Goal: Information Seeking & Learning: Learn about a topic

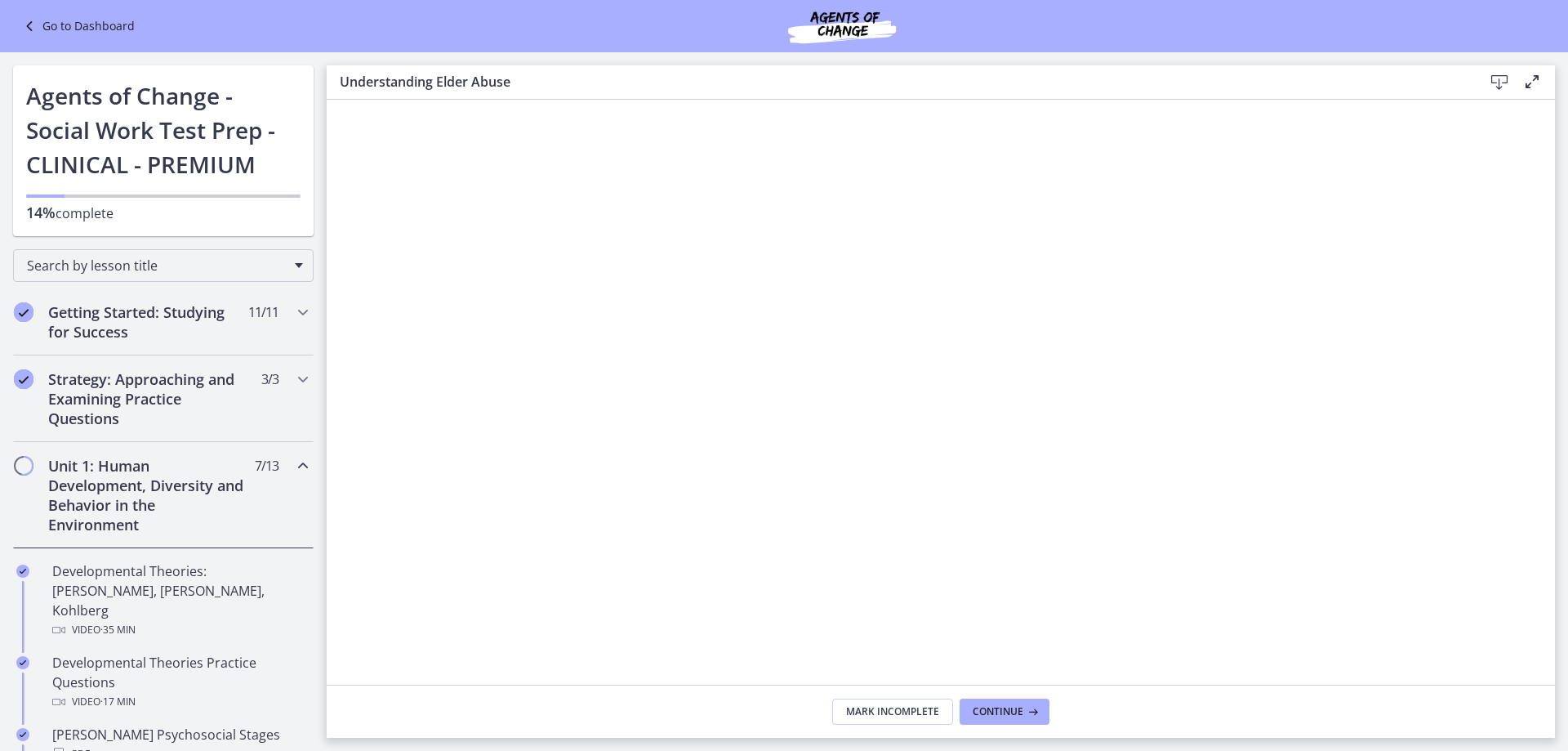
scroll to position [543, 0]
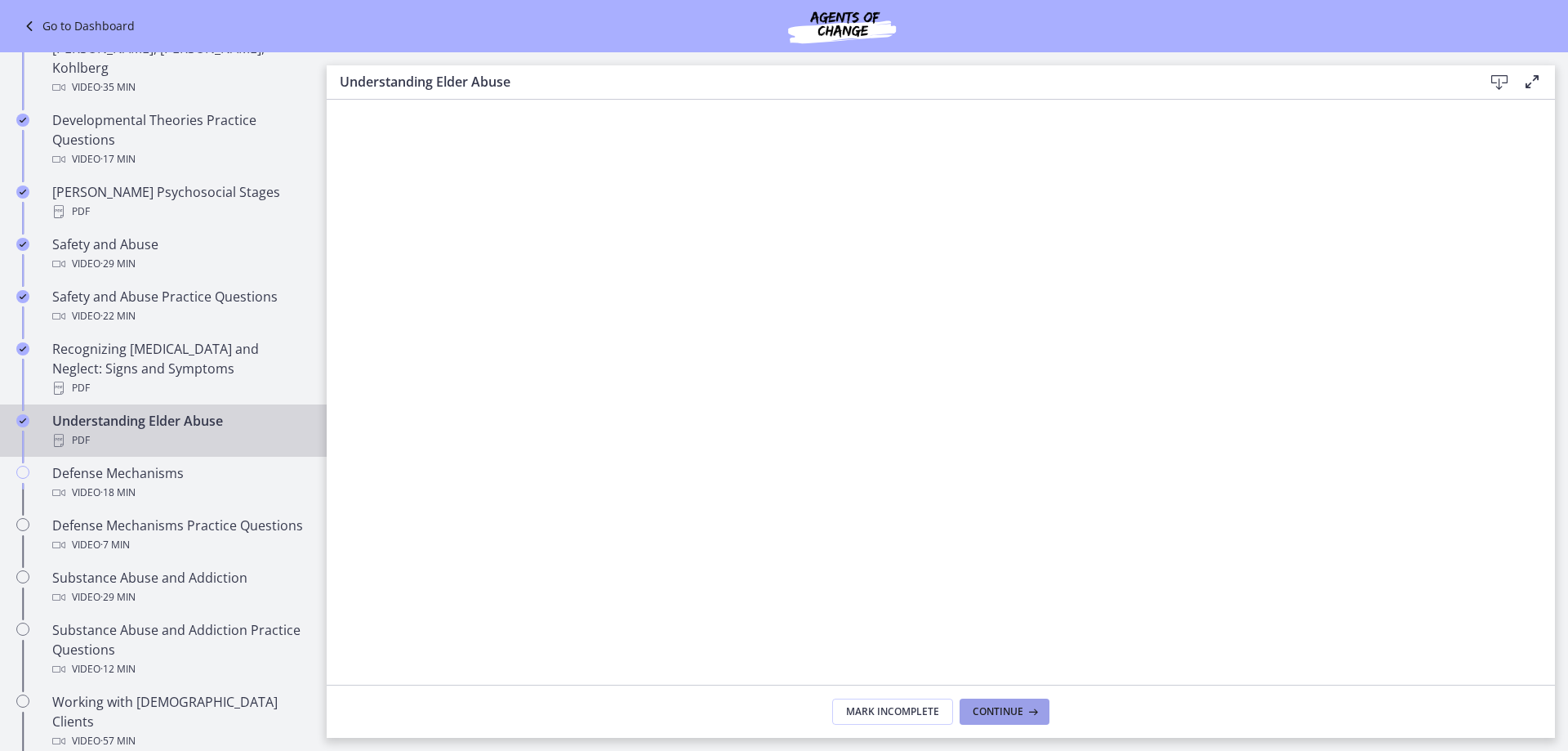
click at [999, 713] on span "Continue" at bounding box center [998, 711] width 51 height 13
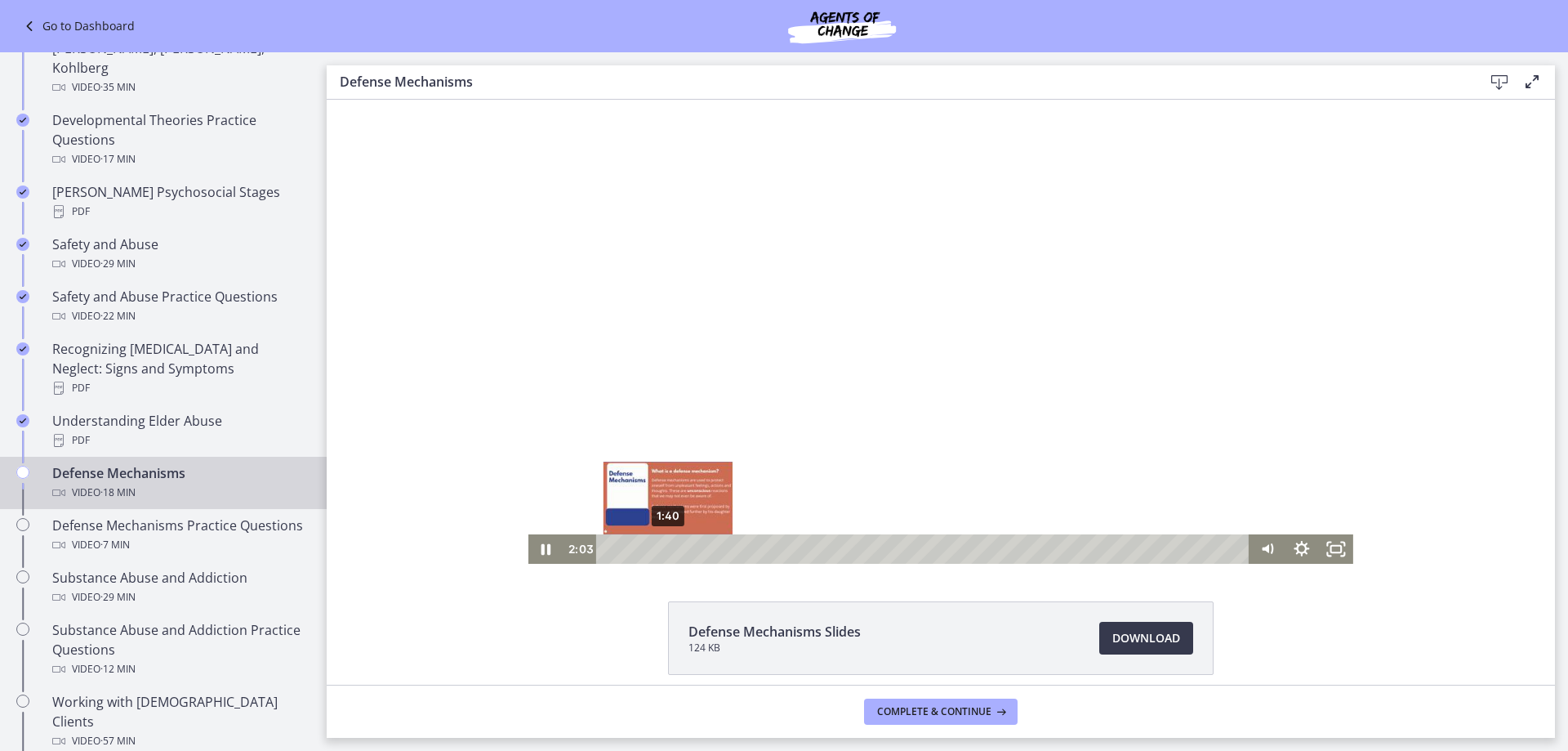
click at [661, 545] on div "1:40" at bounding box center [924, 548] width 633 height 30
click at [944, 294] on div at bounding box center [940, 332] width 825 height 464
click at [1079, 420] on div at bounding box center [940, 332] width 825 height 464
click at [960, 257] on div at bounding box center [940, 332] width 825 height 464
click at [857, 345] on div at bounding box center [940, 332] width 825 height 464
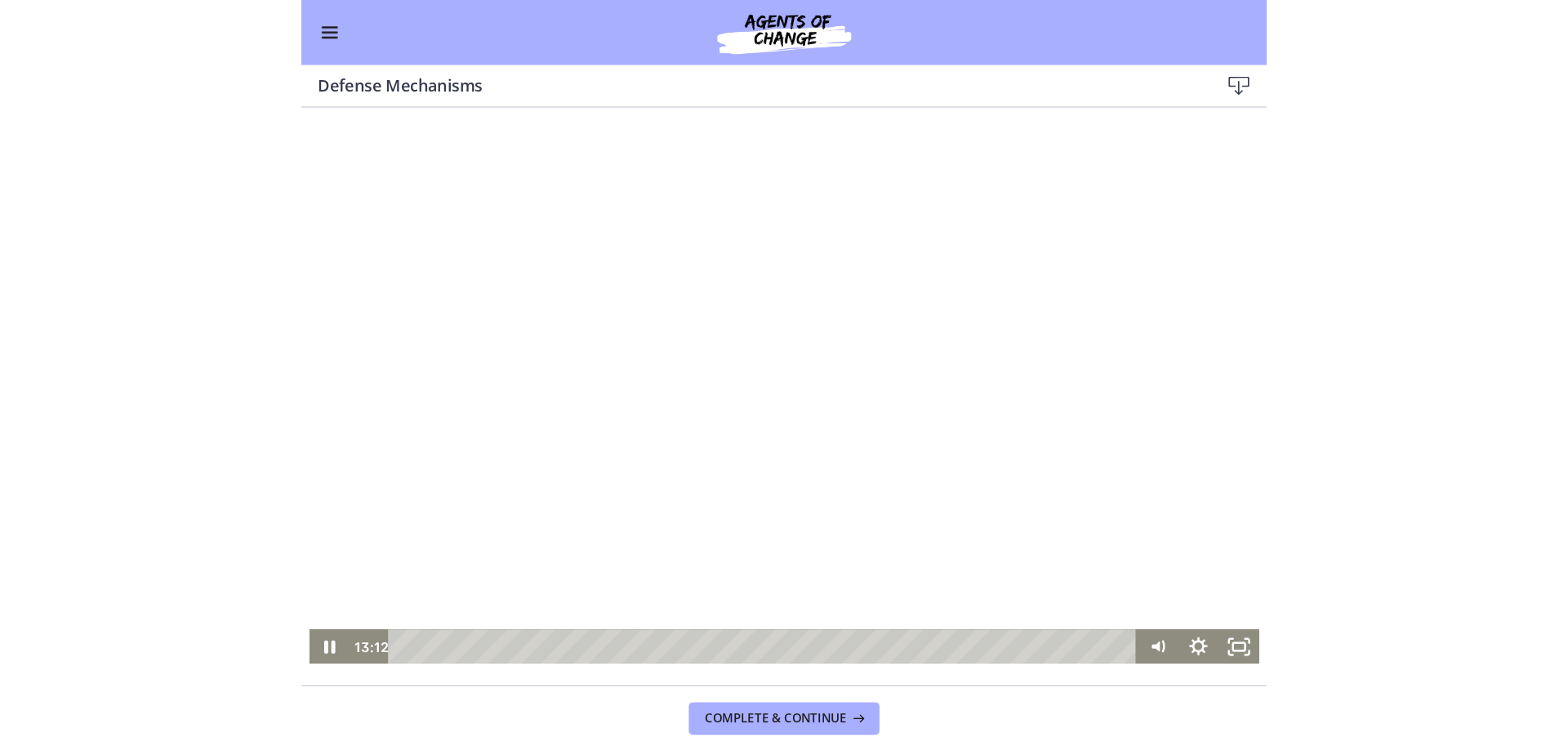
scroll to position [540, 0]
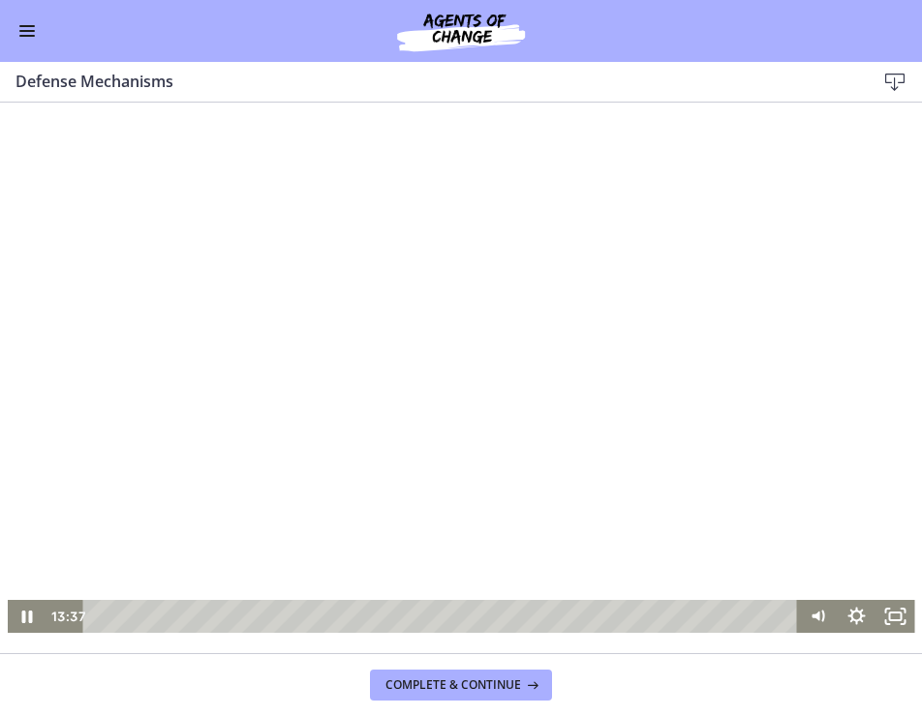
click at [322, 174] on div at bounding box center [461, 377] width 907 height 510
click at [439, 414] on div at bounding box center [461, 377] width 907 height 510
click at [244, 365] on div at bounding box center [461, 377] width 907 height 510
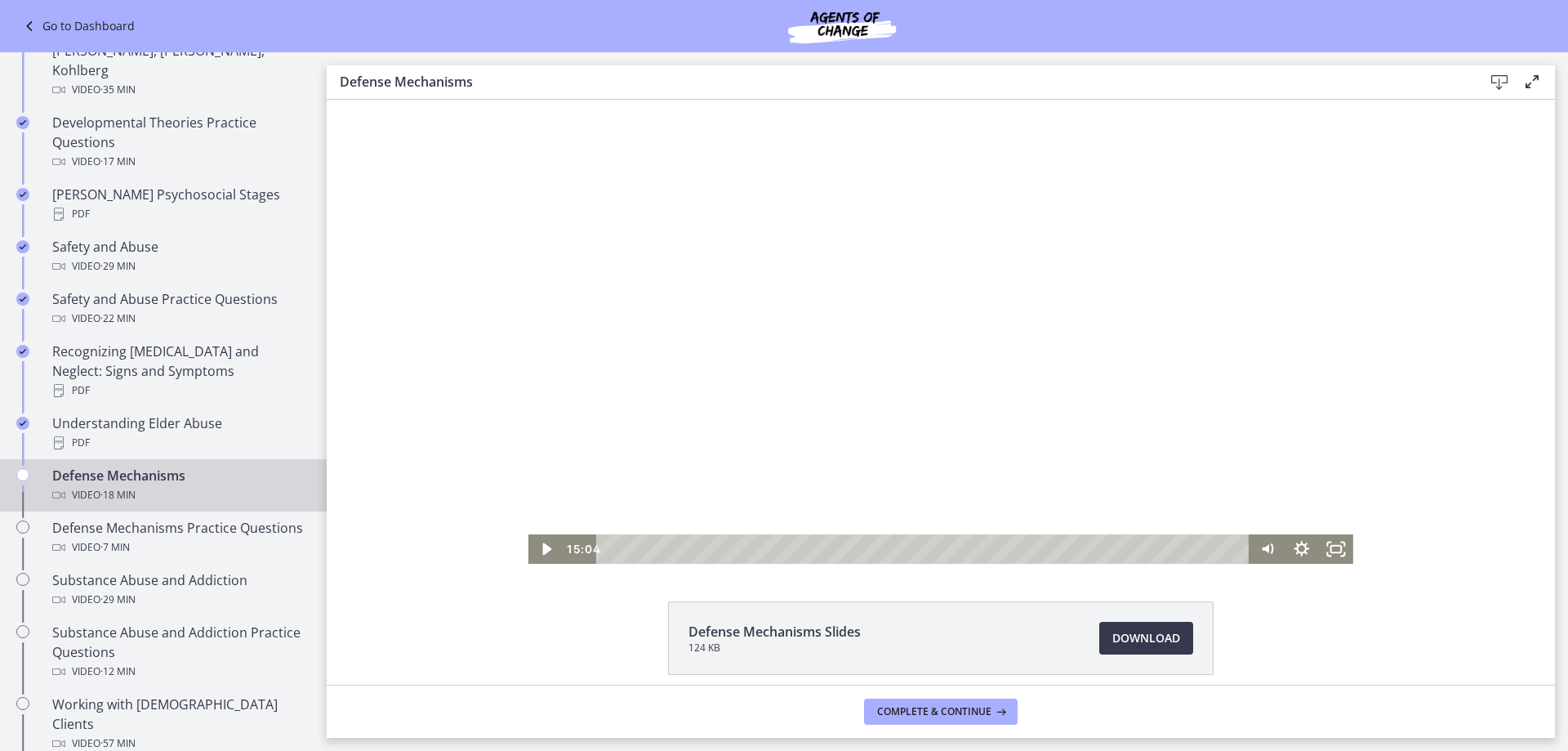
scroll to position [543, 0]
click at [945, 365] on div at bounding box center [940, 332] width 825 height 464
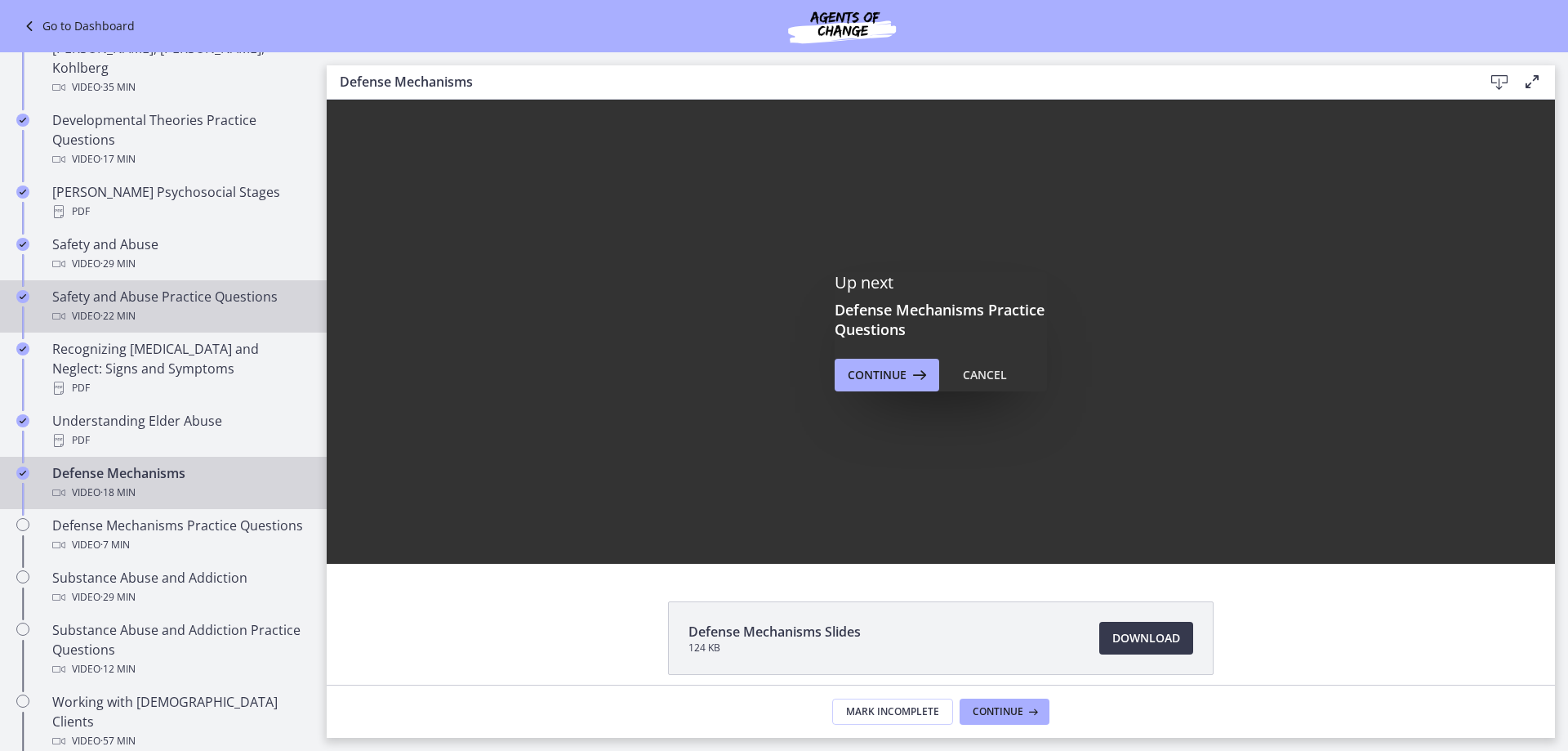
scroll to position [0, 0]
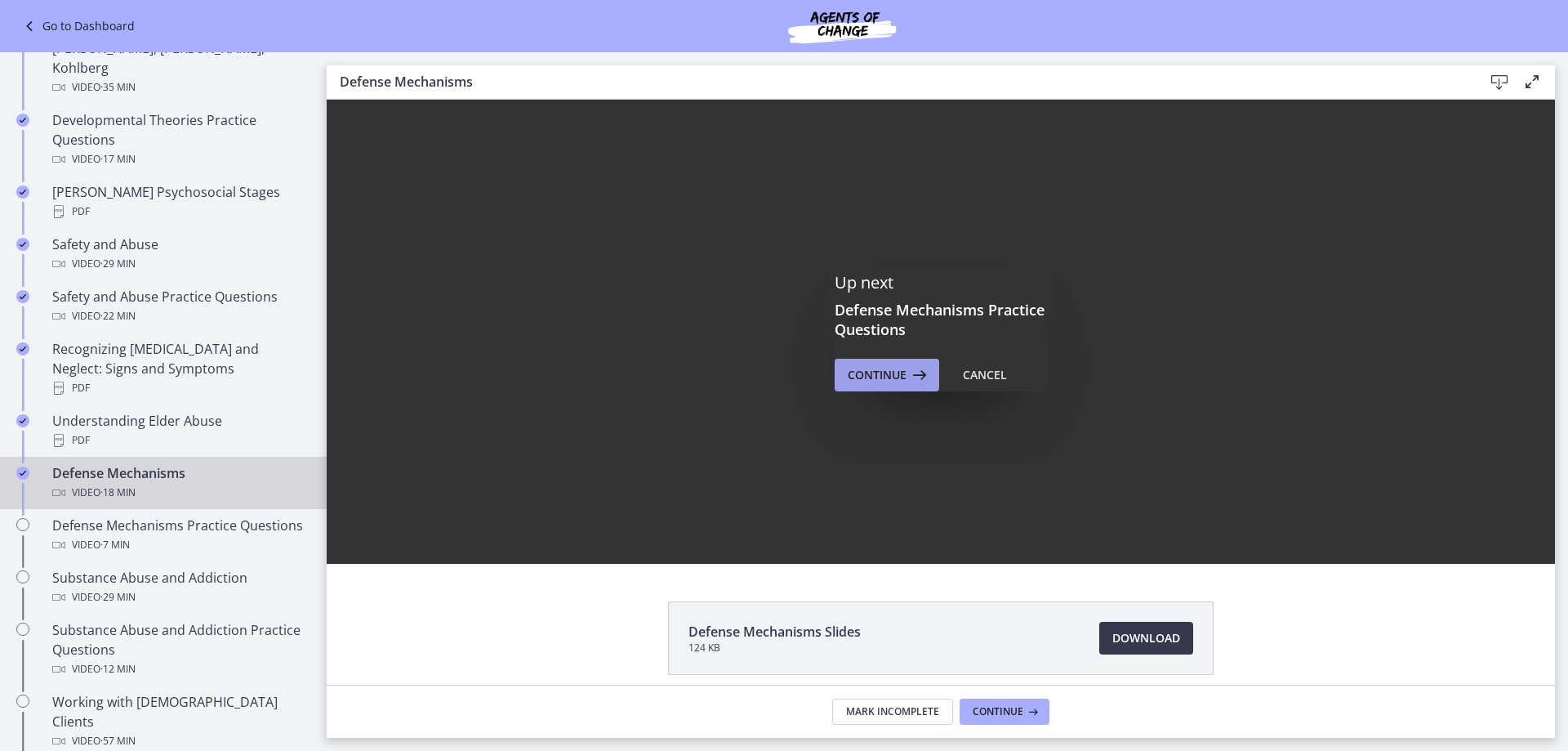
click at [886, 373] on span "Continue" at bounding box center [877, 375] width 59 height 19
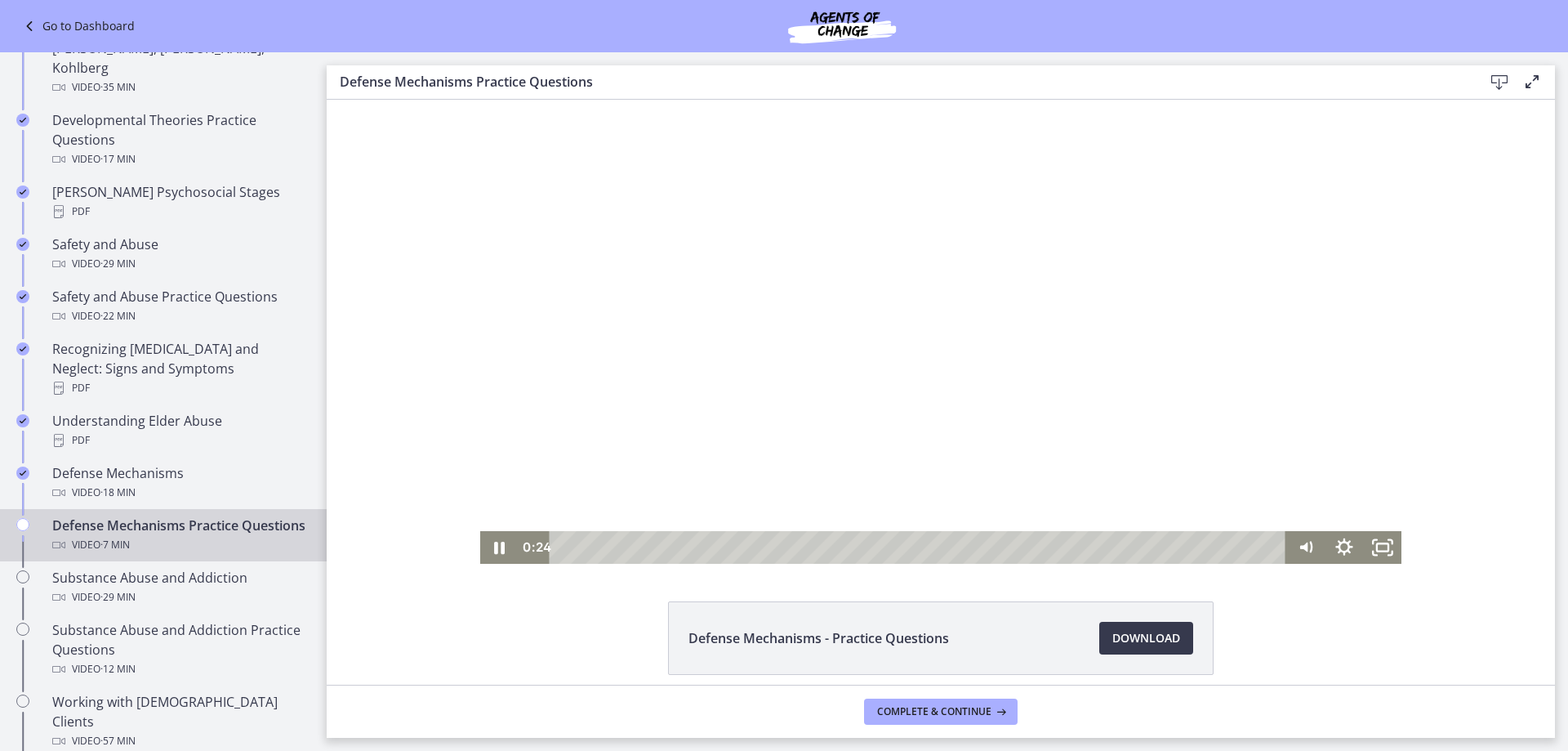
click at [911, 338] on div at bounding box center [940, 332] width 922 height 464
click at [947, 321] on div at bounding box center [940, 332] width 922 height 464
click at [890, 505] on div at bounding box center [940, 332] width 922 height 464
click at [903, 269] on div at bounding box center [940, 332] width 922 height 464
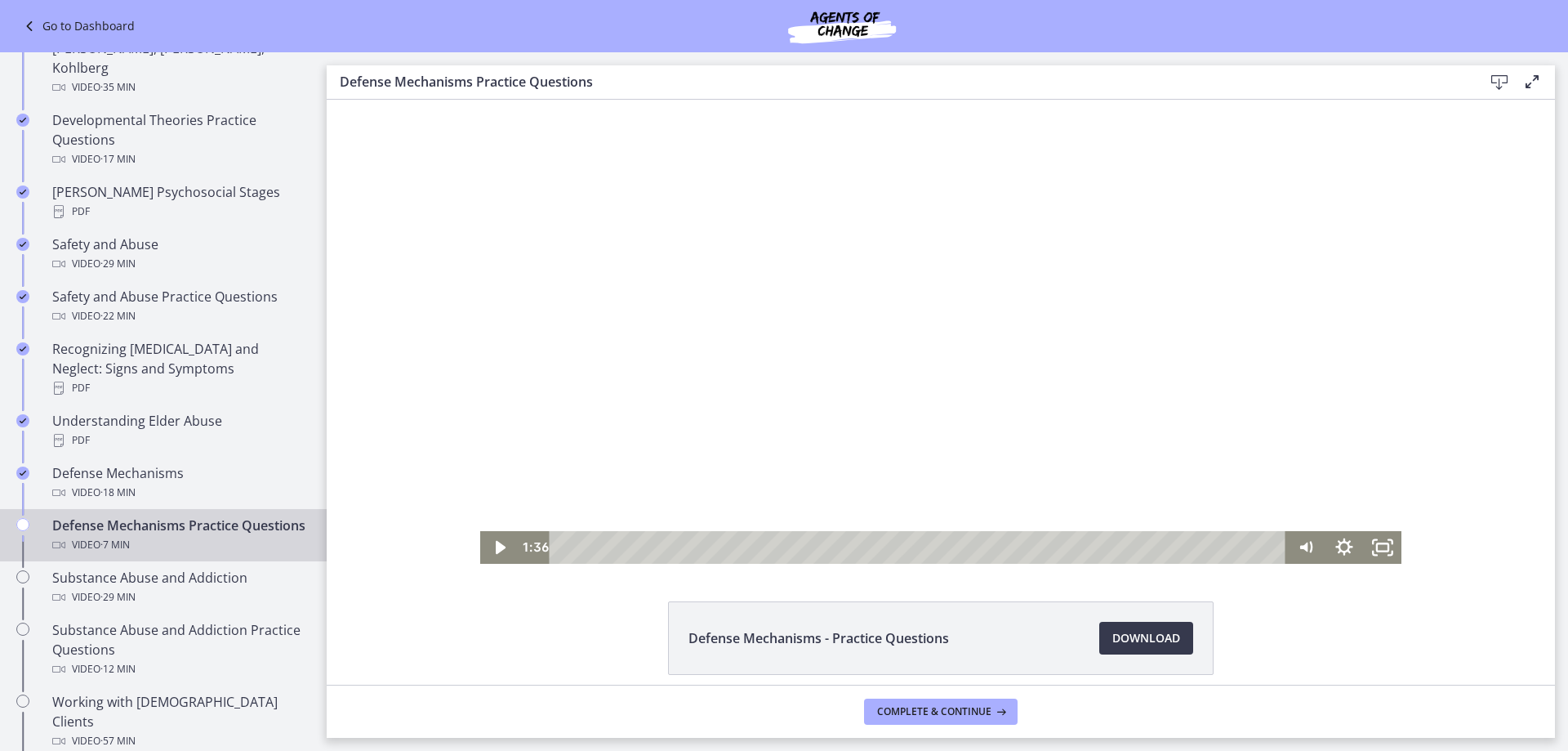
click at [901, 270] on div at bounding box center [940, 332] width 922 height 464
click at [911, 327] on div at bounding box center [940, 332] width 922 height 464
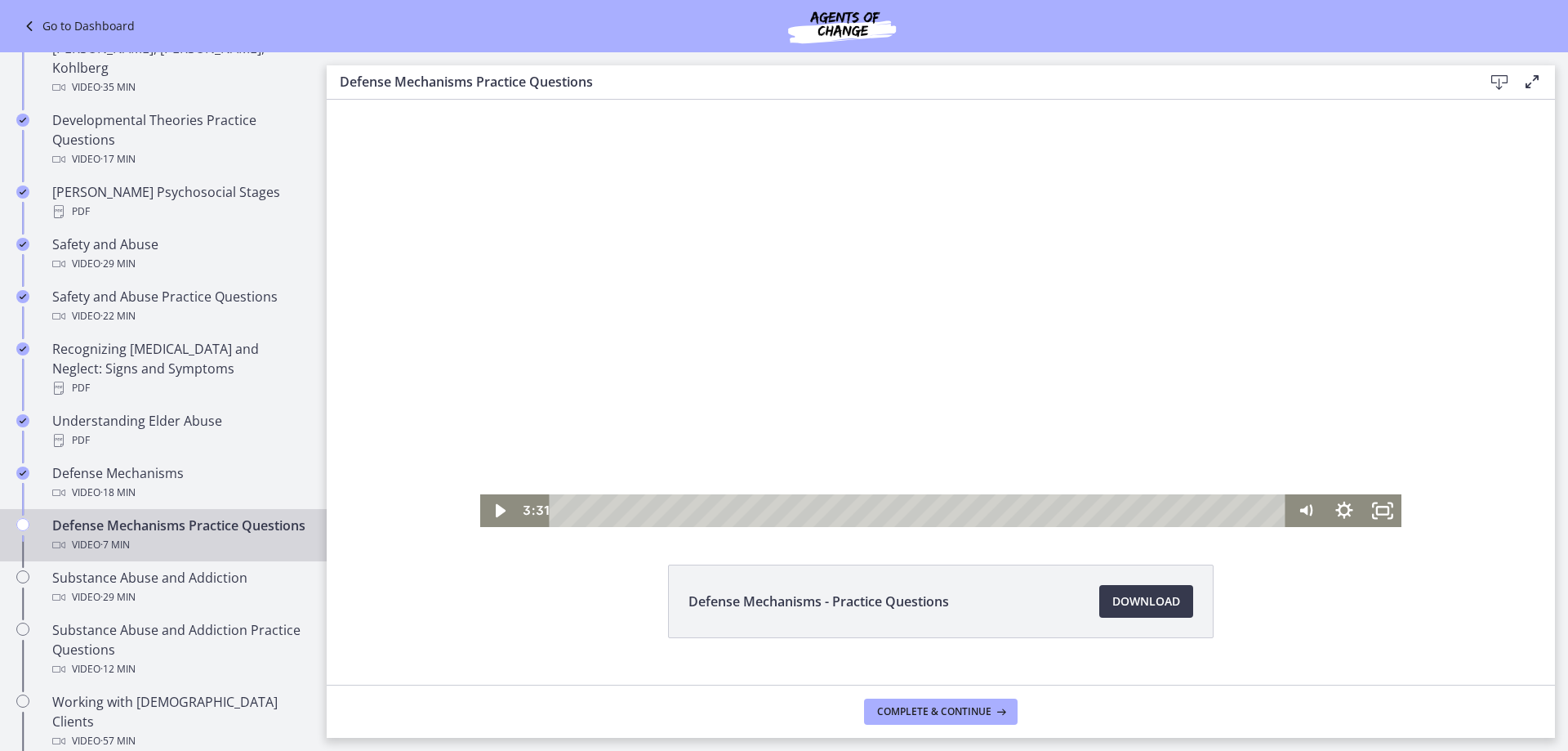
scroll to position [68, 0]
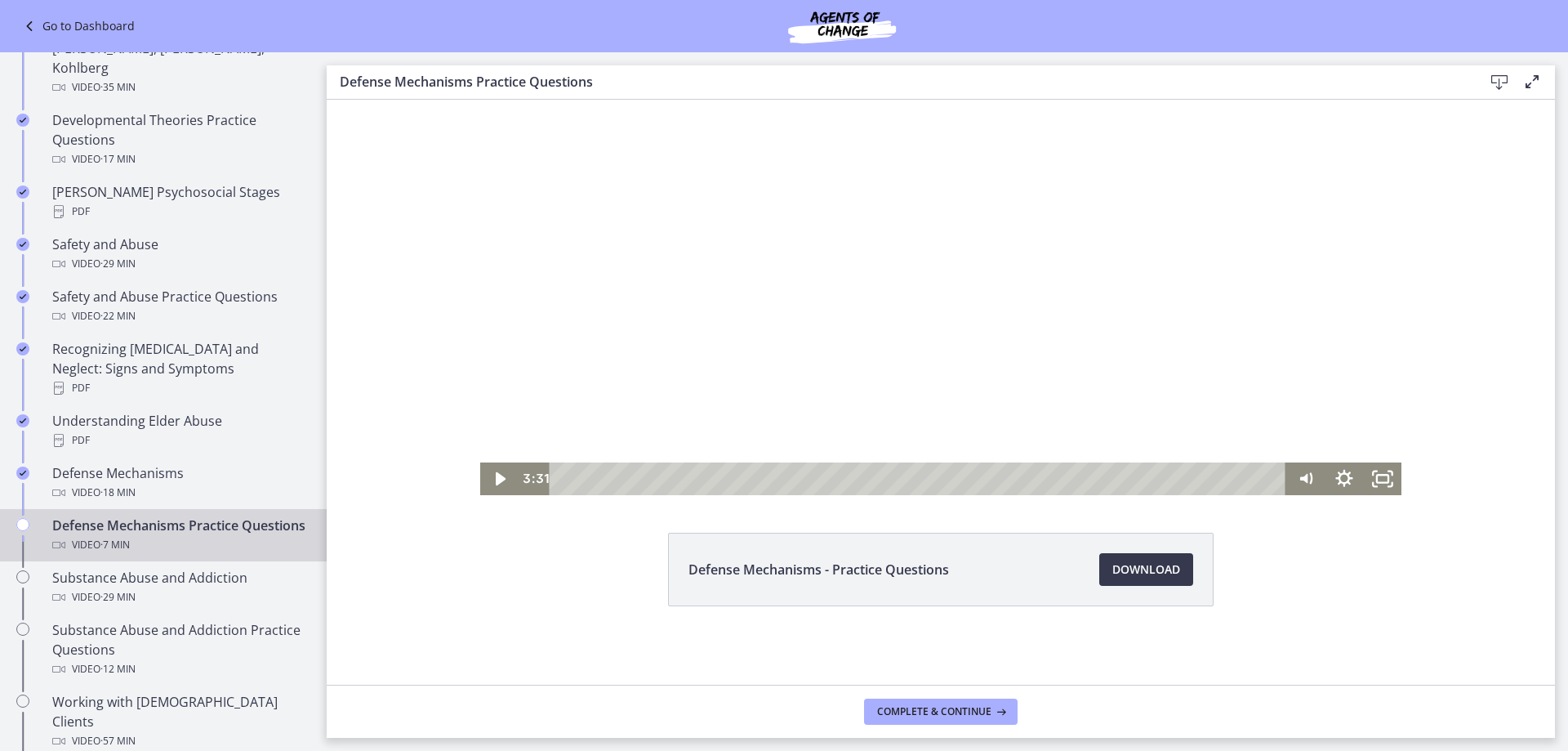
click at [814, 319] on div at bounding box center [940, 263] width 922 height 464
click at [884, 349] on div at bounding box center [940, 263] width 922 height 464
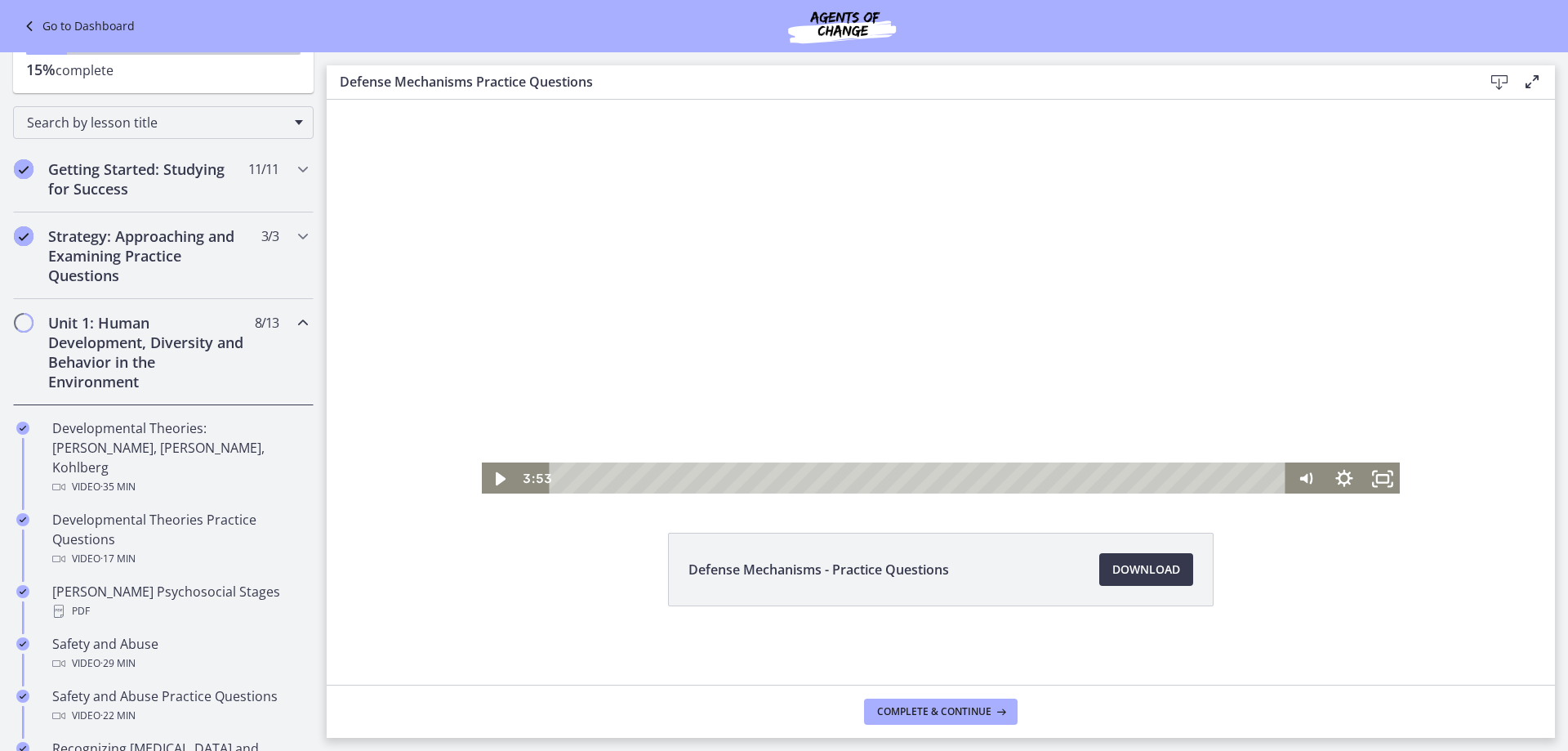
scroll to position [327, 0]
